Goal: Obtain resource: Download file/media

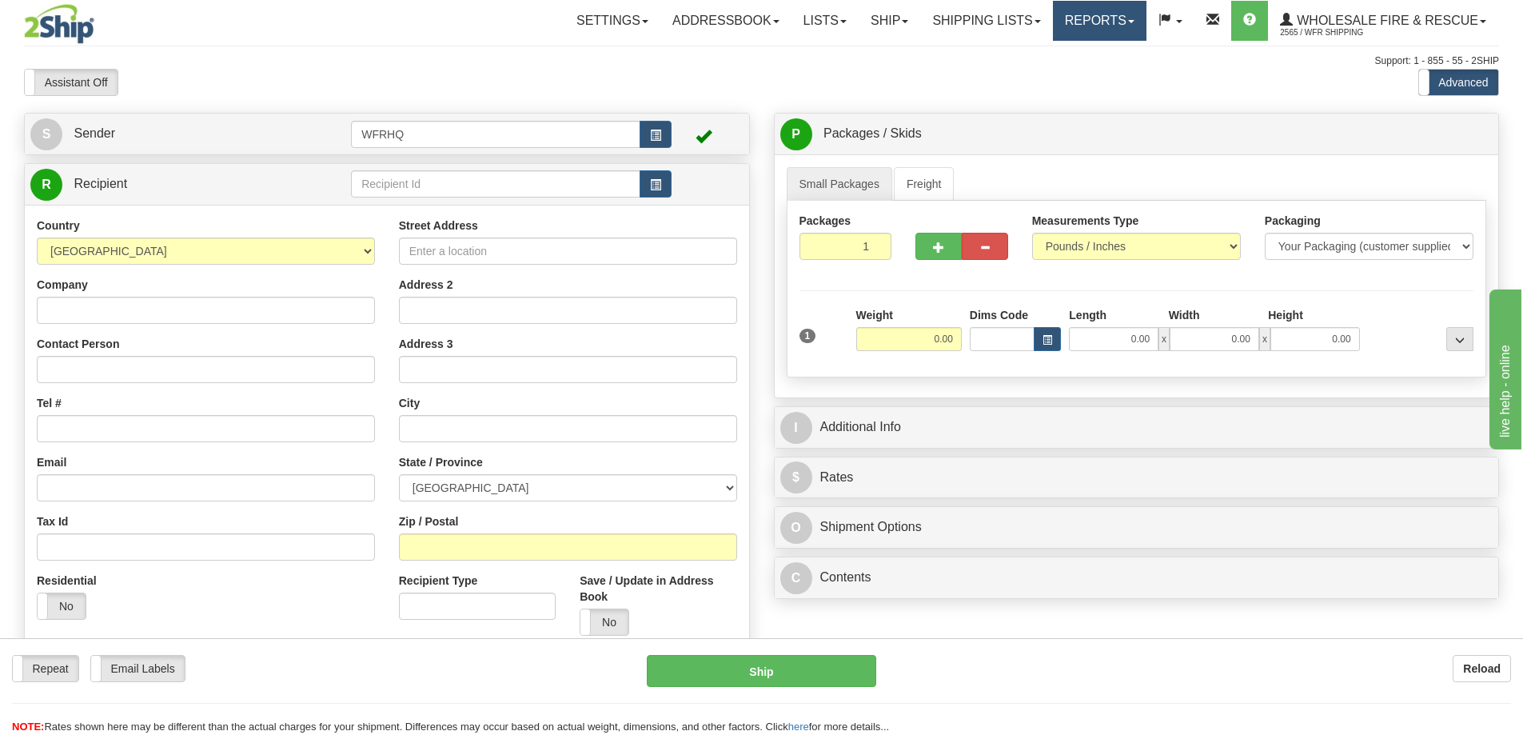
click at [1103, 14] on link "Reports" at bounding box center [1100, 21] width 94 height 40
click at [1025, 58] on span "Standard" at bounding box center [1038, 56] width 46 height 13
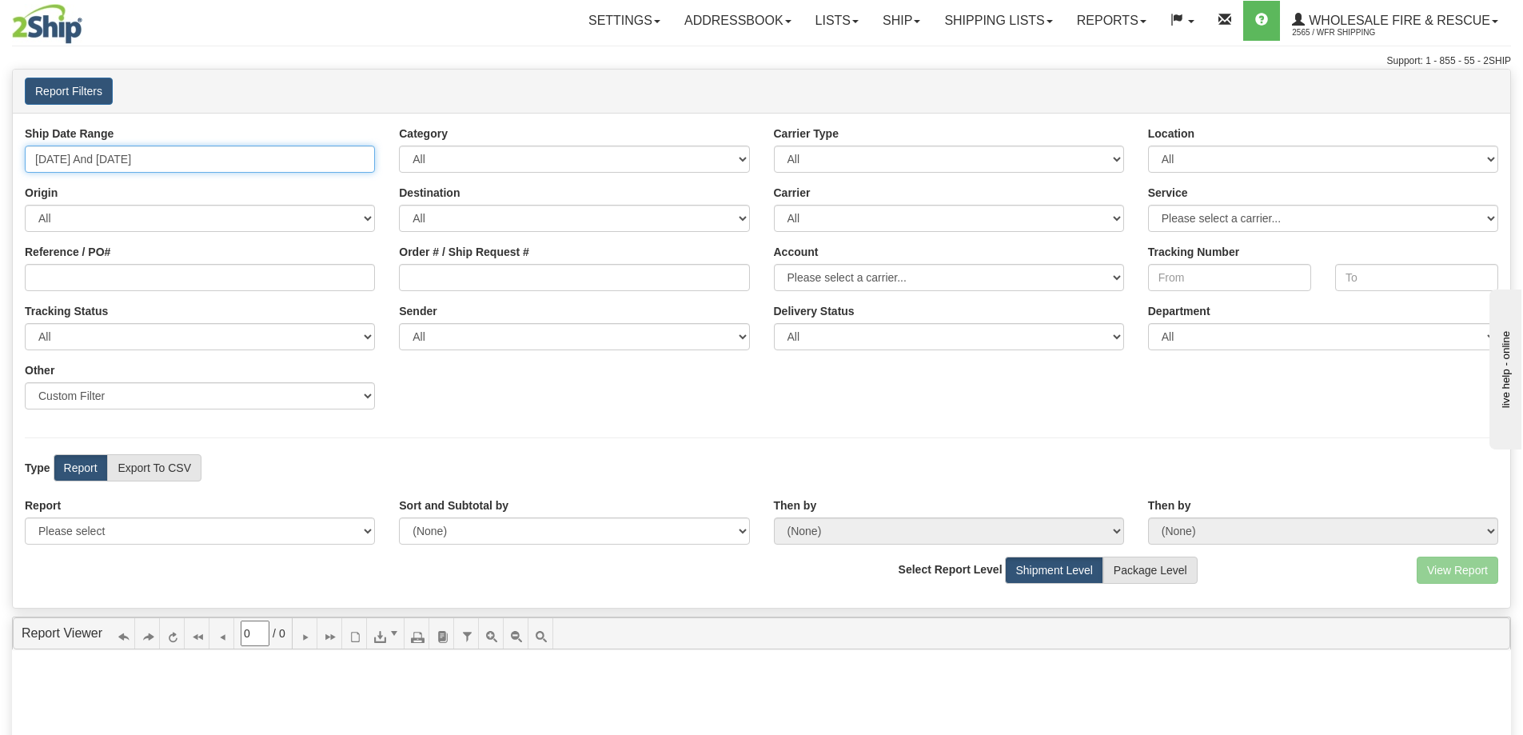
click at [136, 161] on input "[DATE] And [DATE]" at bounding box center [200, 159] width 350 height 27
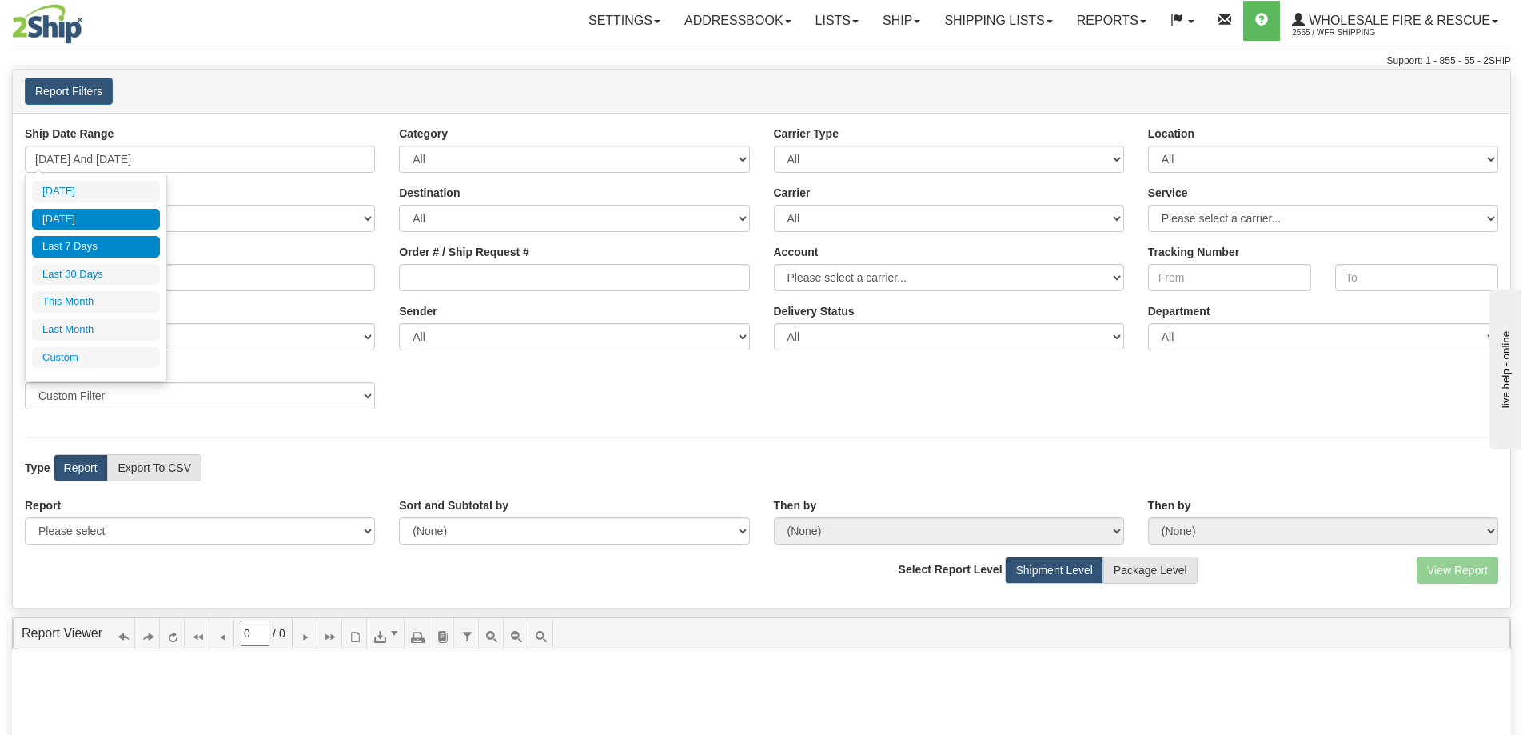
click at [114, 216] on li "[DATE]" at bounding box center [96, 220] width 128 height 22
type input "09/15/2025 And 09/15/2025"
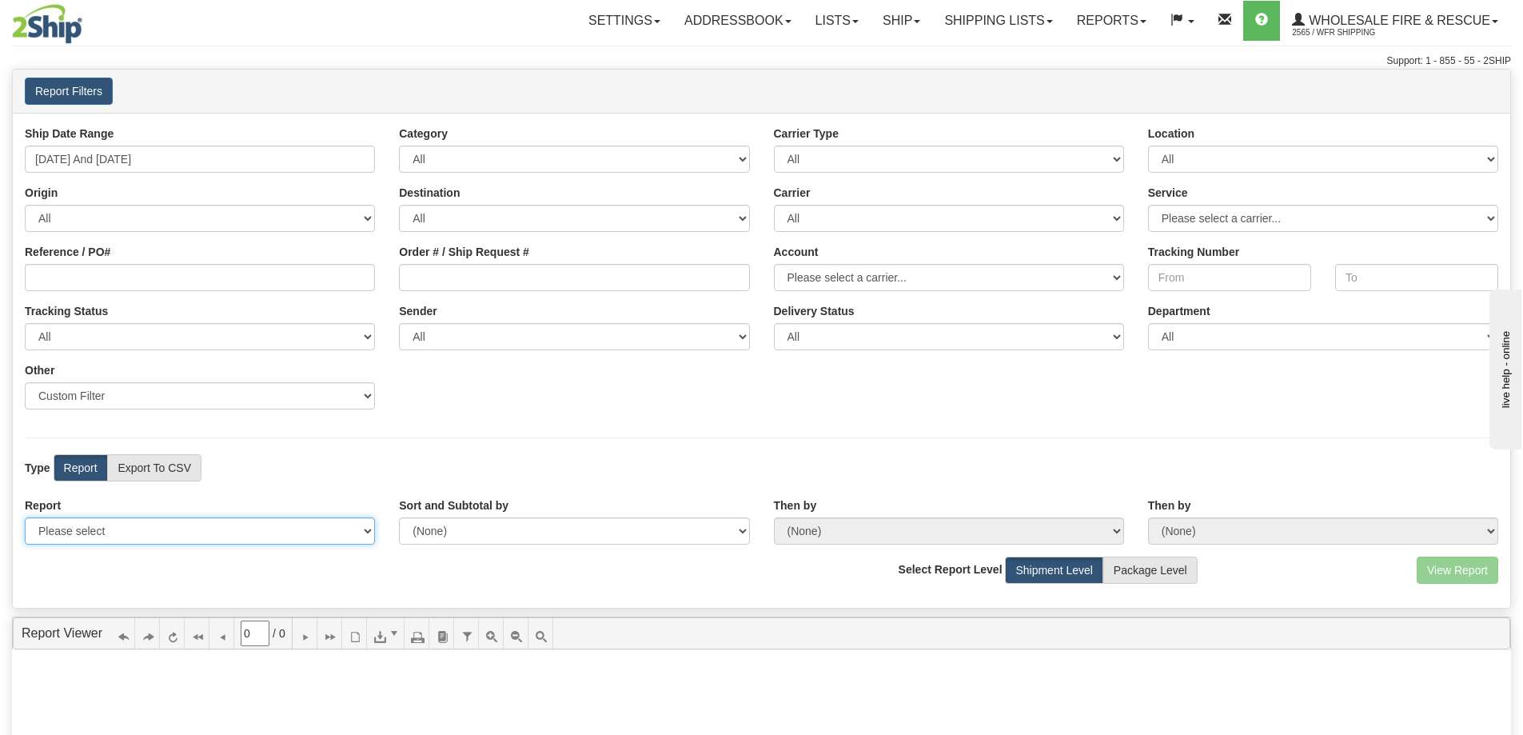
click at [146, 534] on select "Please select 1 Line Shipment Report Address Detail Basic Shipment Overview Can…" at bounding box center [200, 530] width 350 height 27
select select "Users\Full Reference Detail.trdx"
click at [25, 517] on select "Please select 1 Line Shipment Report Address Detail Basic Shipment Overview Can…" at bounding box center [200, 530] width 350 height 27
click at [1467, 568] on button "View Report" at bounding box center [1458, 569] width 82 height 27
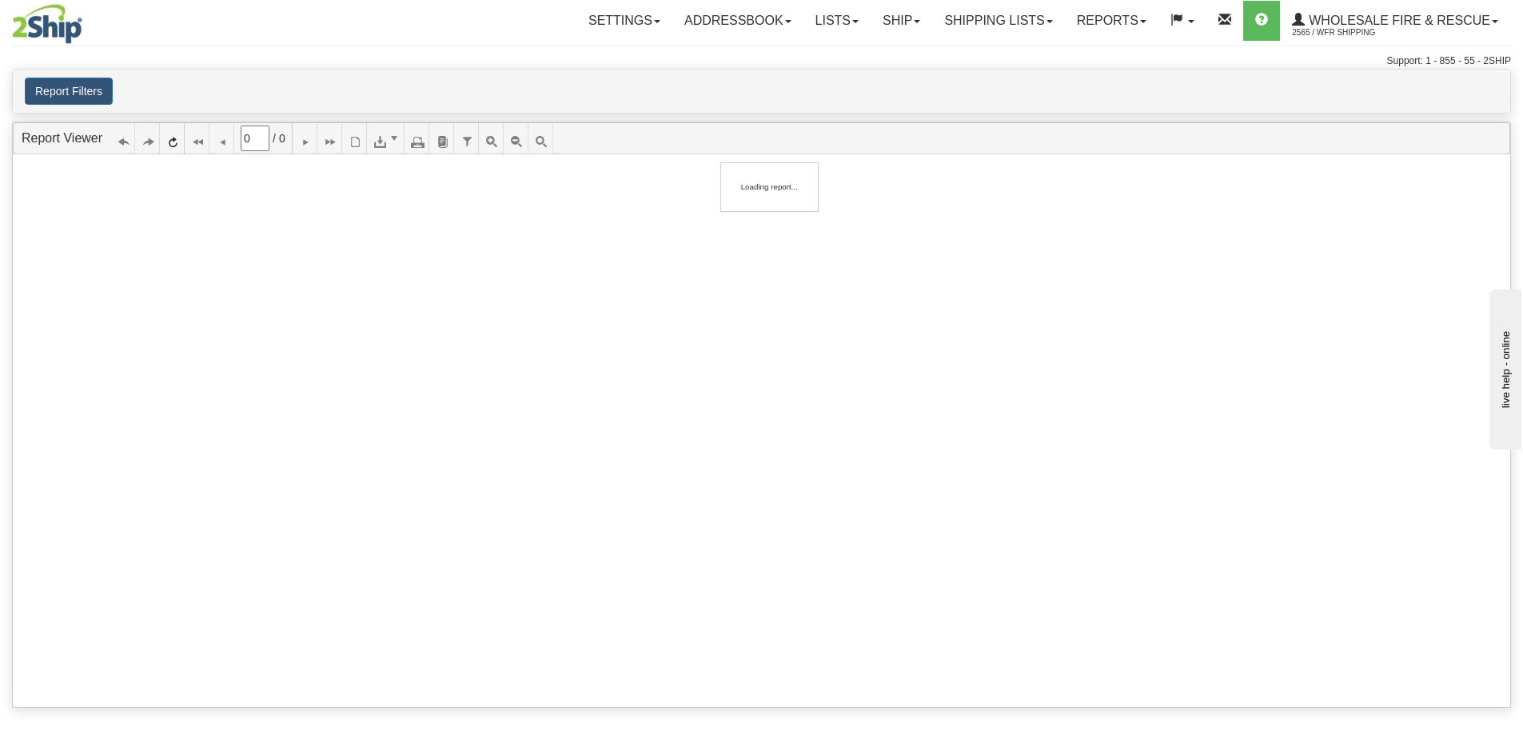
type input "1"
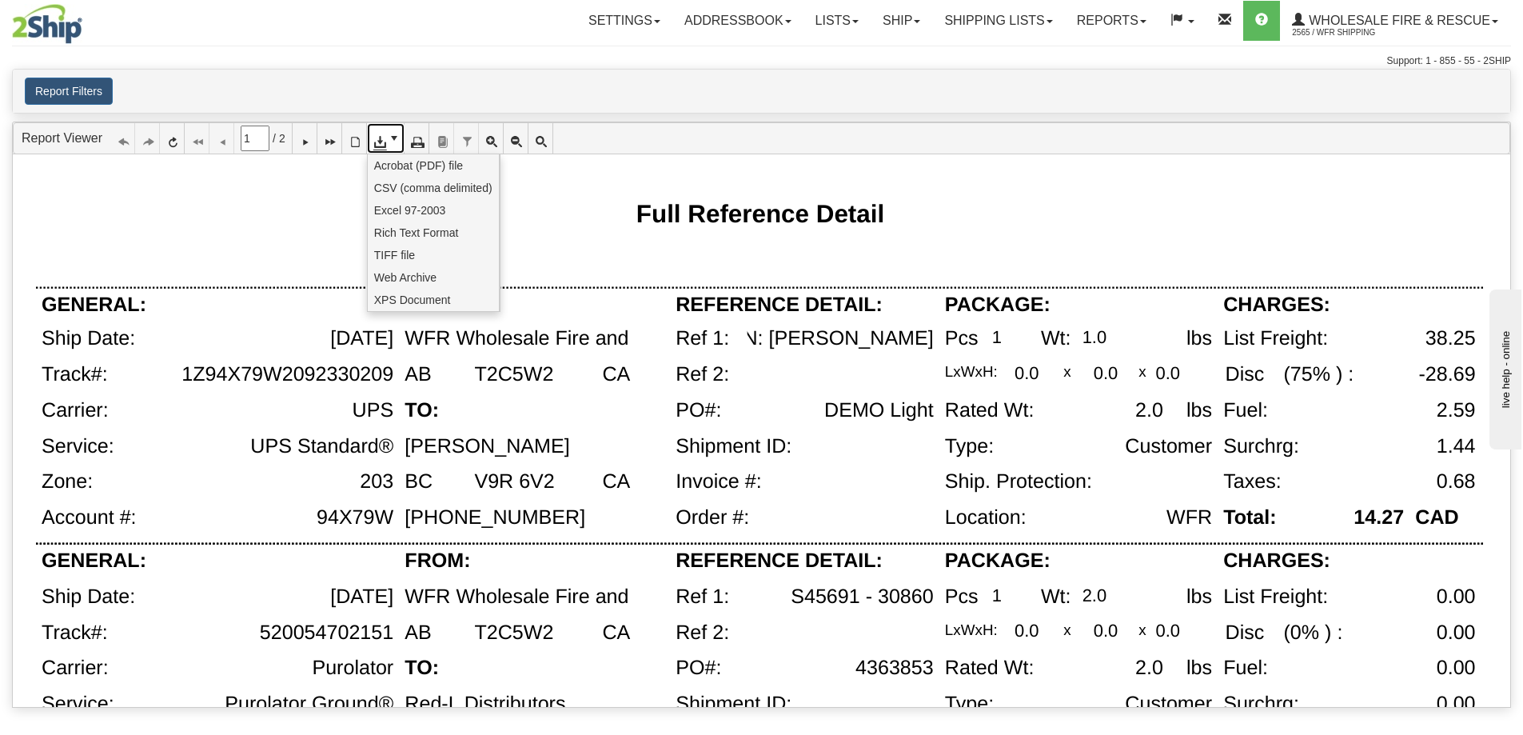
click at [401, 144] on span at bounding box center [394, 138] width 13 height 13
click at [397, 185] on span "CSV (comma delimited)" at bounding box center [433, 188] width 118 height 16
